Goal: Task Accomplishment & Management: Manage account settings

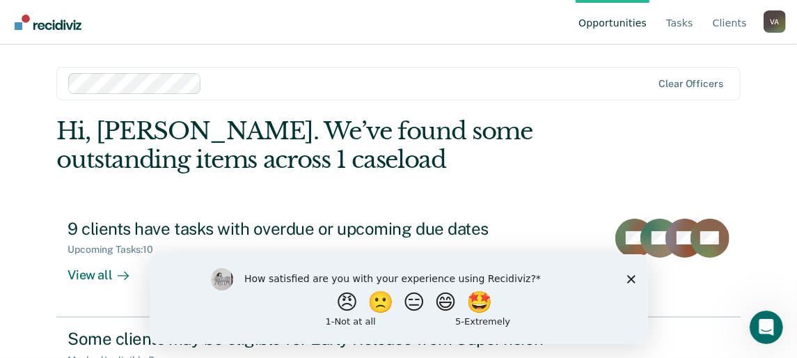
click at [632, 24] on link "Opportunities" at bounding box center [613, 22] width 74 height 45
click at [691, 21] on link "Tasks" at bounding box center [680, 22] width 33 height 45
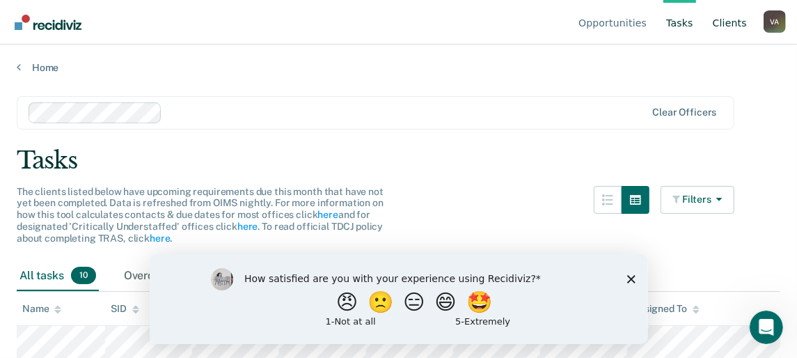
click at [730, 23] on link "Client s" at bounding box center [730, 22] width 40 height 45
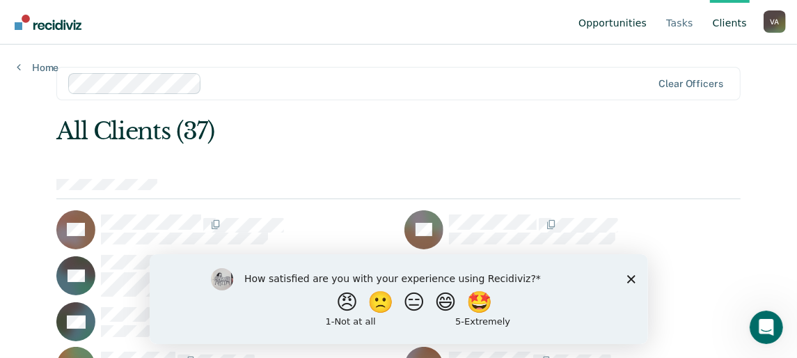
click at [629, 17] on link "Opportunities" at bounding box center [613, 22] width 74 height 45
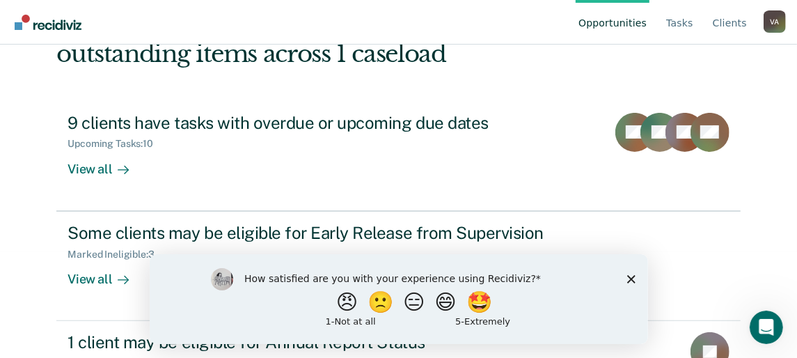
scroll to position [177, 0]
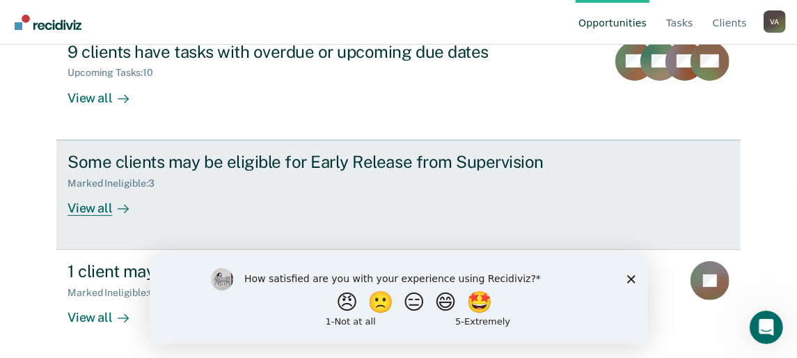
click at [95, 206] on div "View all" at bounding box center [107, 202] width 78 height 27
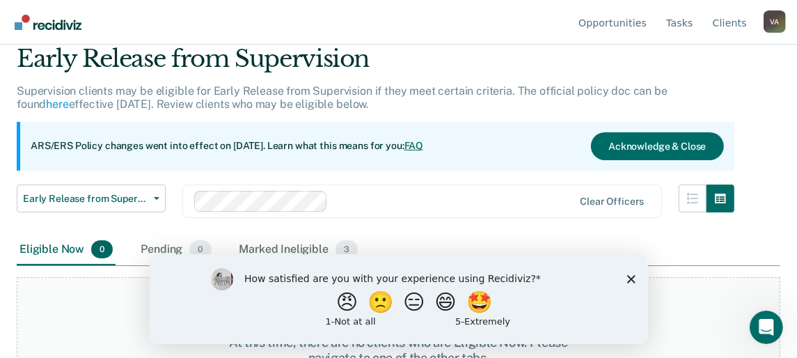
scroll to position [115, 0]
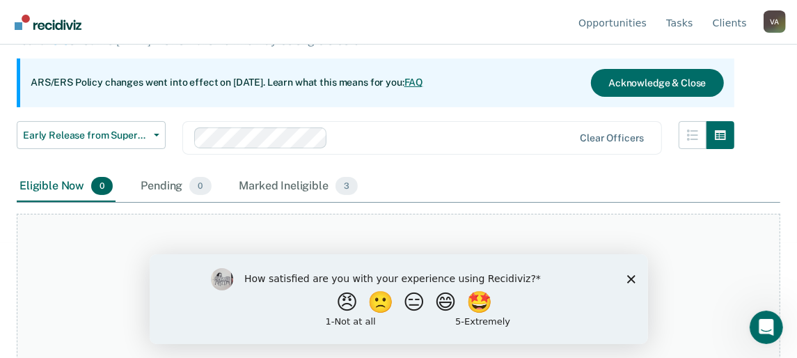
scroll to position [177, 0]
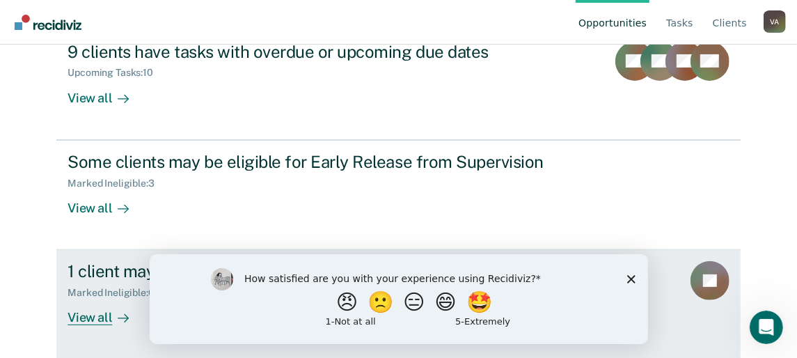
click at [95, 319] on div "View all" at bounding box center [107, 312] width 78 height 27
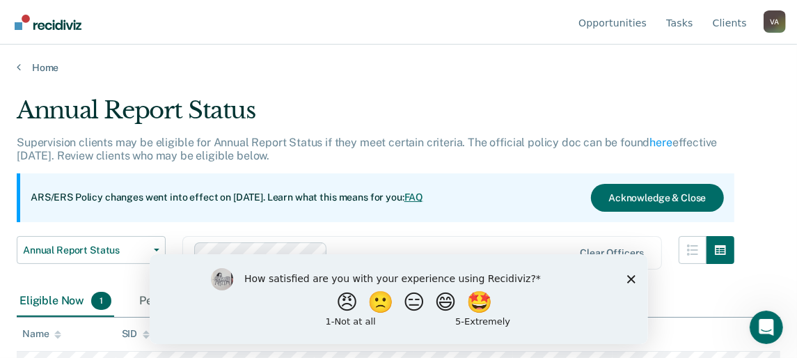
click at [627, 276] on icon "Close survey" at bounding box center [631, 278] width 8 height 8
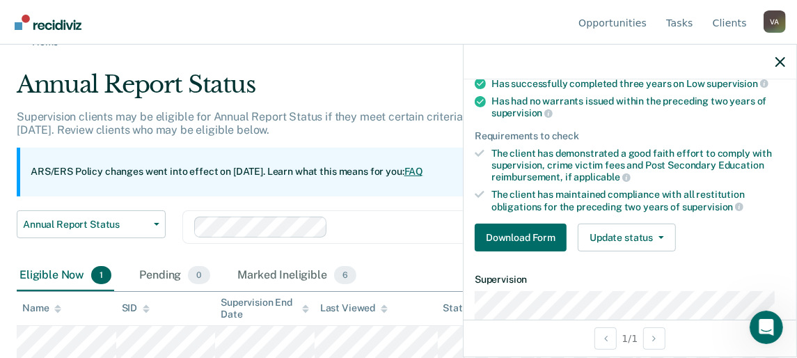
scroll to position [139, 0]
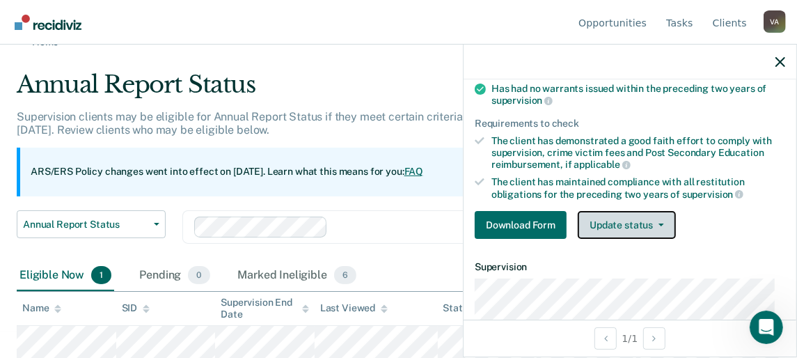
click at [659, 224] on icon "button" at bounding box center [662, 225] width 6 height 3
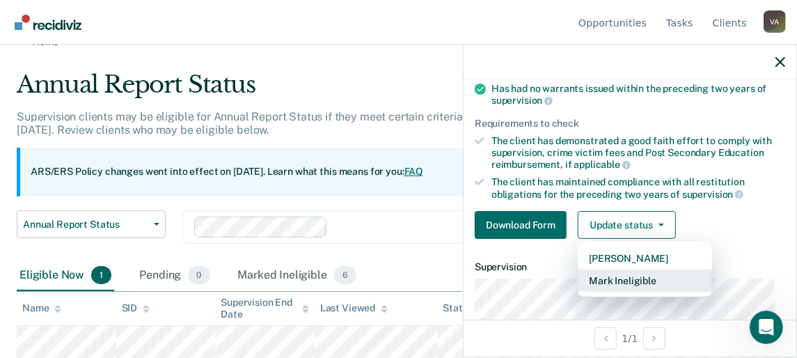
click at [640, 281] on button "Mark Ineligible" at bounding box center [645, 280] width 134 height 22
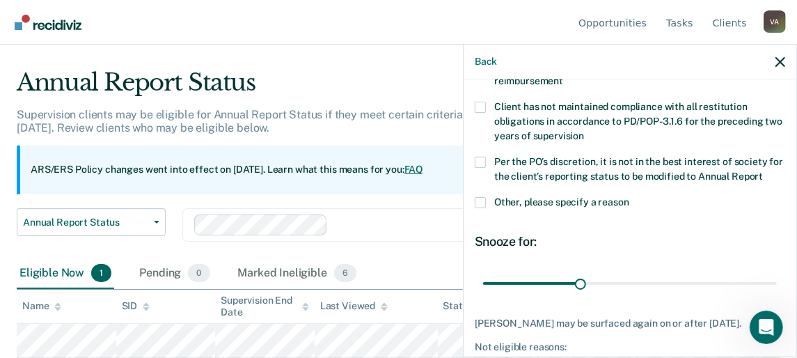
click at [483, 208] on span at bounding box center [480, 202] width 11 height 11
click at [629, 197] on input "Other, please specify a reason" at bounding box center [629, 197] width 0 height 0
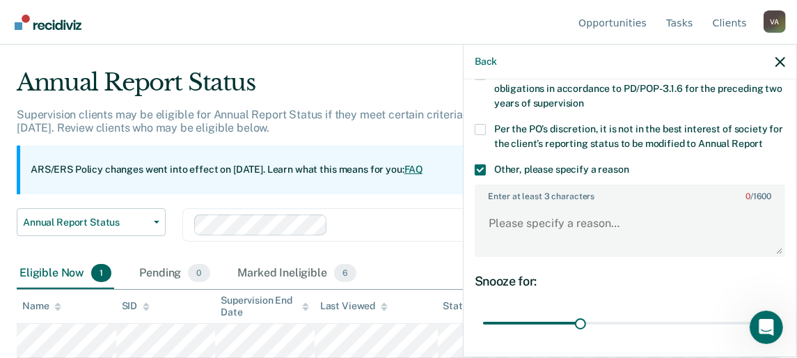
scroll to position [158, 0]
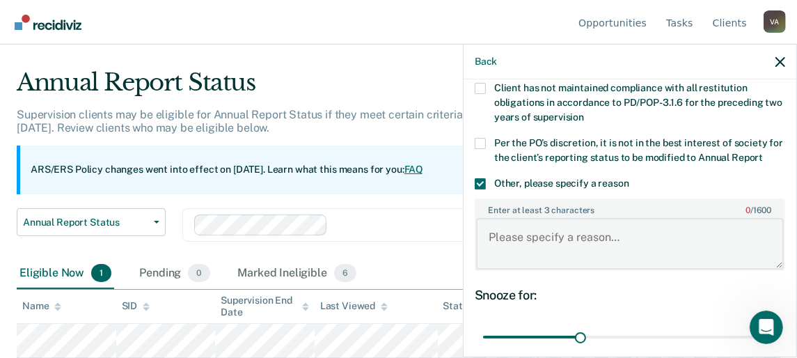
click at [541, 236] on textarea "Enter at least 3 characters 0 / 1600" at bounding box center [630, 244] width 308 height 52
click at [555, 246] on textarea "Client is still attending sex offender treatment." at bounding box center [630, 244] width 308 height 52
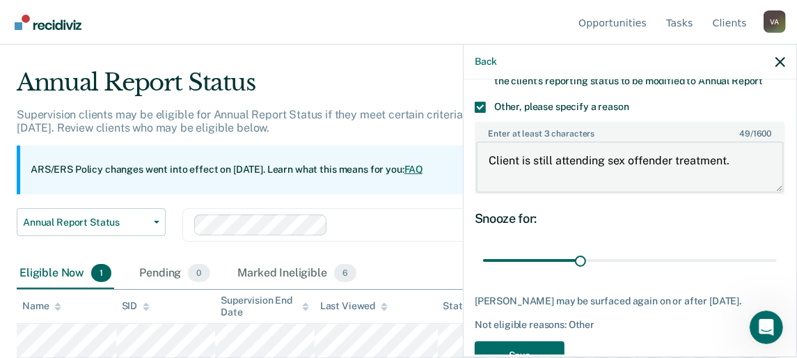
scroll to position [297, 0]
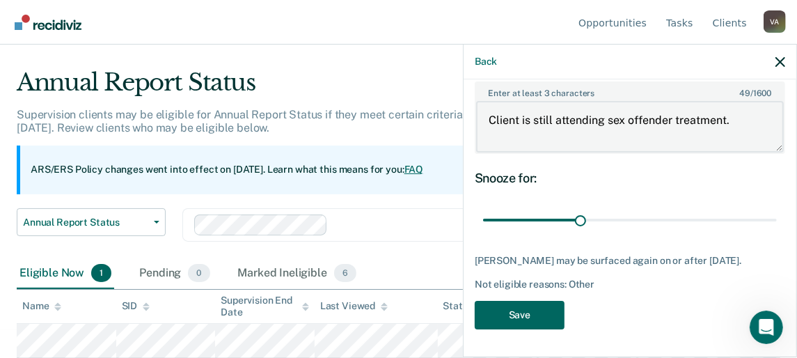
type textarea "Client is still attending sex offender treatment."
click at [515, 321] on button "Save" at bounding box center [520, 315] width 90 height 29
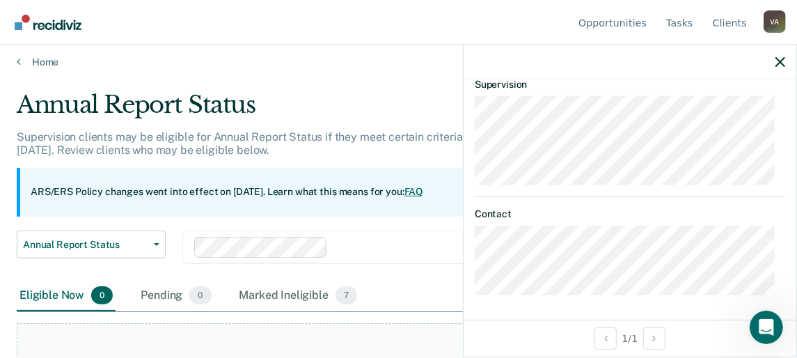
scroll to position [0, 0]
